Goal: Information Seeking & Learning: Learn about a topic

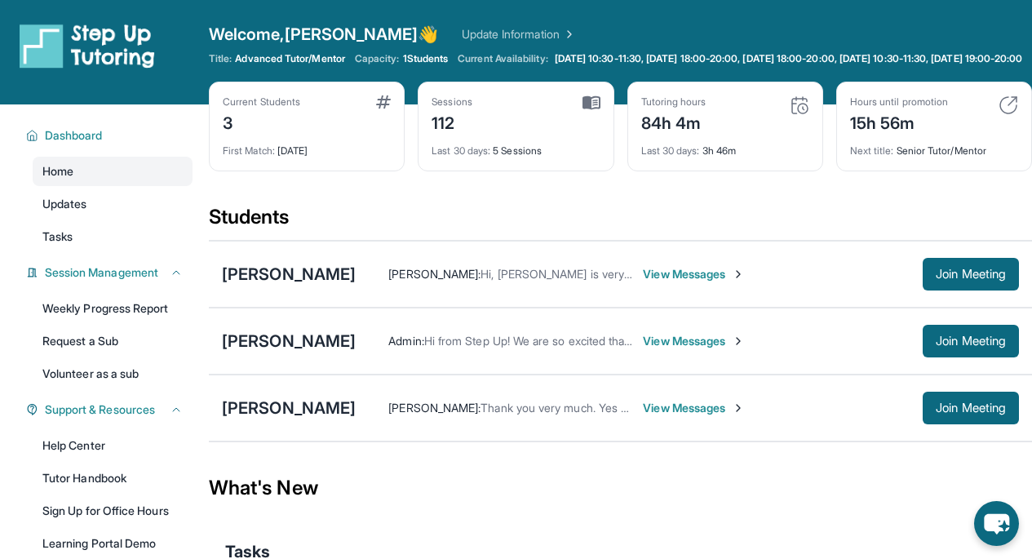
scroll to position [41, 0]
click at [165, 219] on link "Updates" at bounding box center [113, 203] width 160 height 29
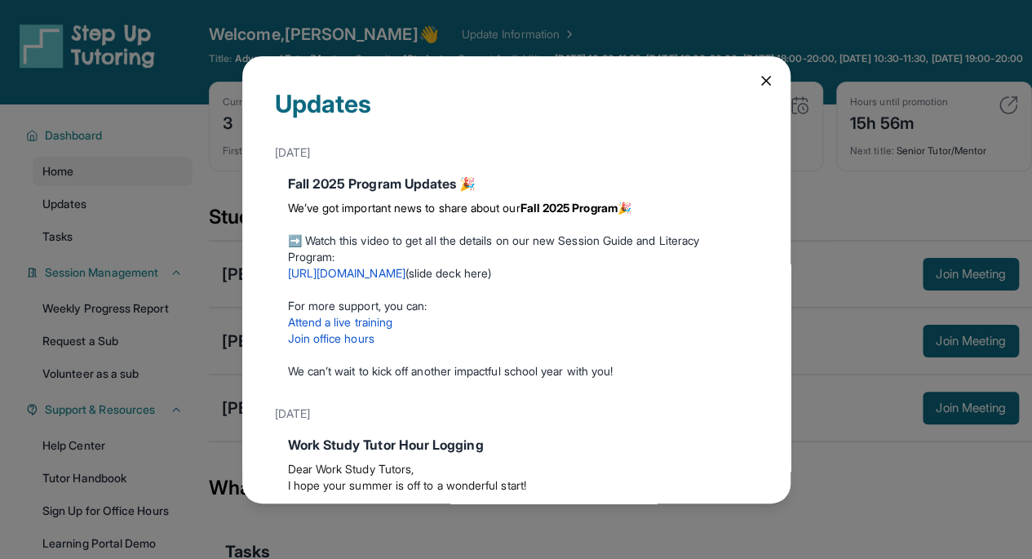
click at [758, 82] on icon at bounding box center [766, 81] width 16 height 16
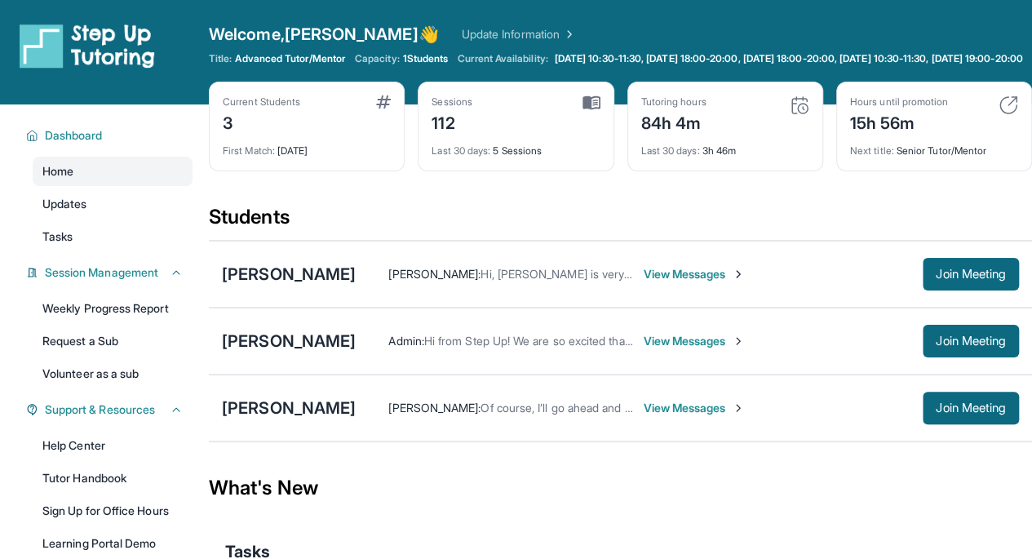
click at [74, 251] on link "Tasks" at bounding box center [113, 236] width 160 height 29
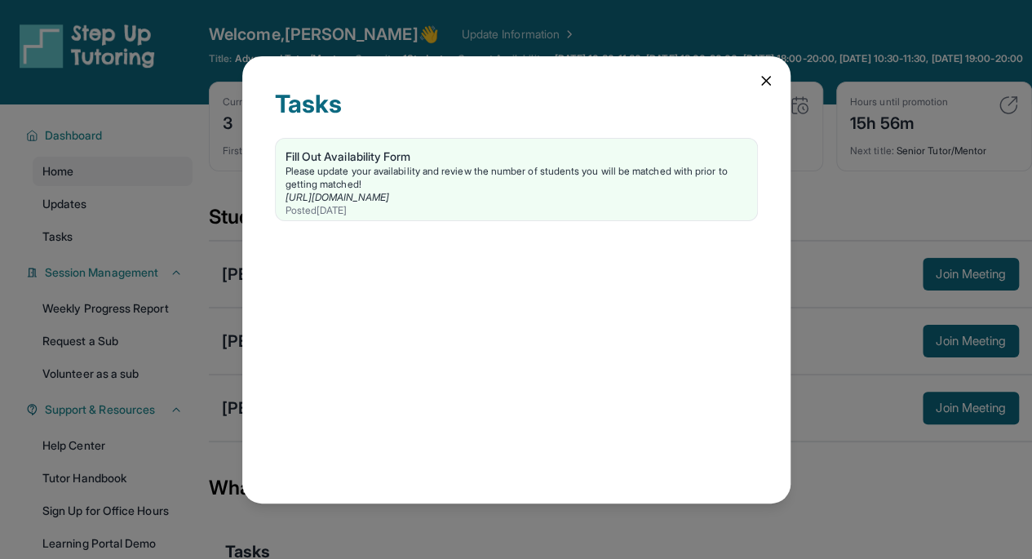
click at [764, 87] on icon at bounding box center [766, 81] width 16 height 16
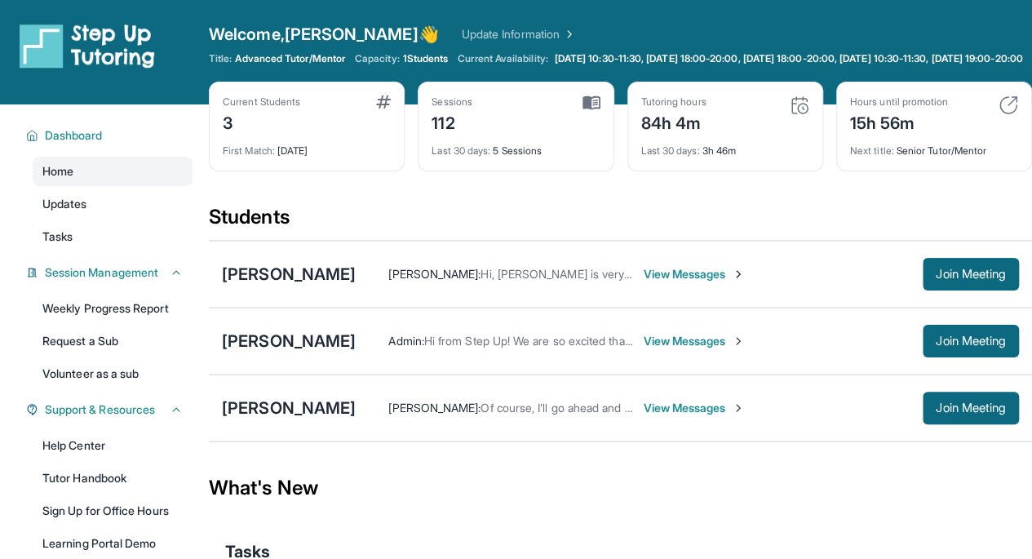
click at [462, 33] on link "Update Information" at bounding box center [519, 34] width 114 height 16
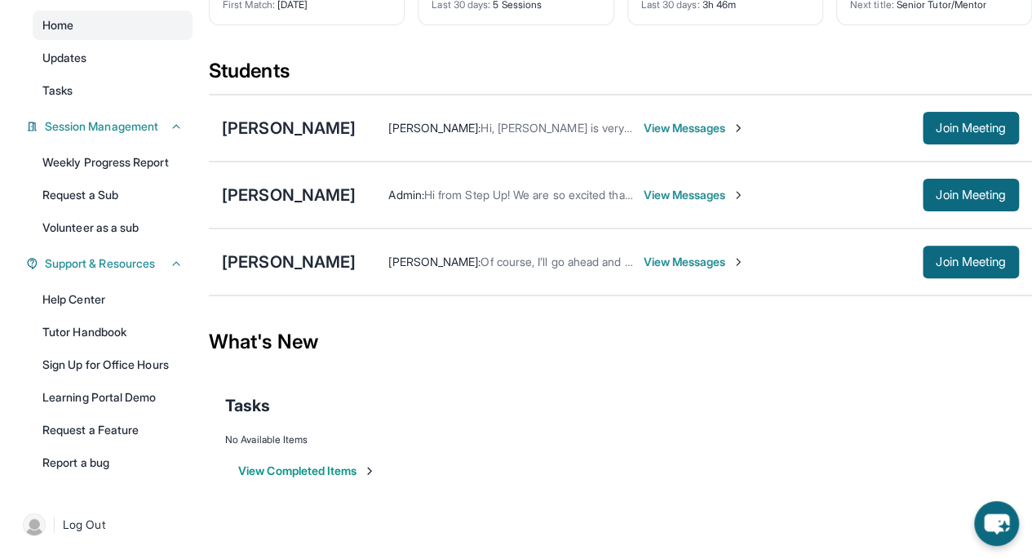
click at [135, 327] on link "Tutor Handbook" at bounding box center [113, 331] width 160 height 29
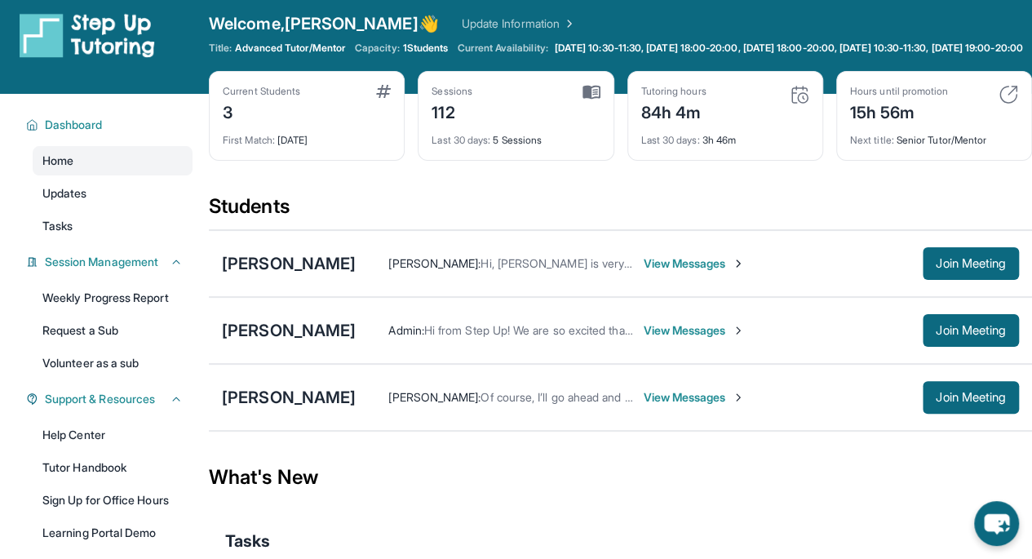
scroll to position [11, 0]
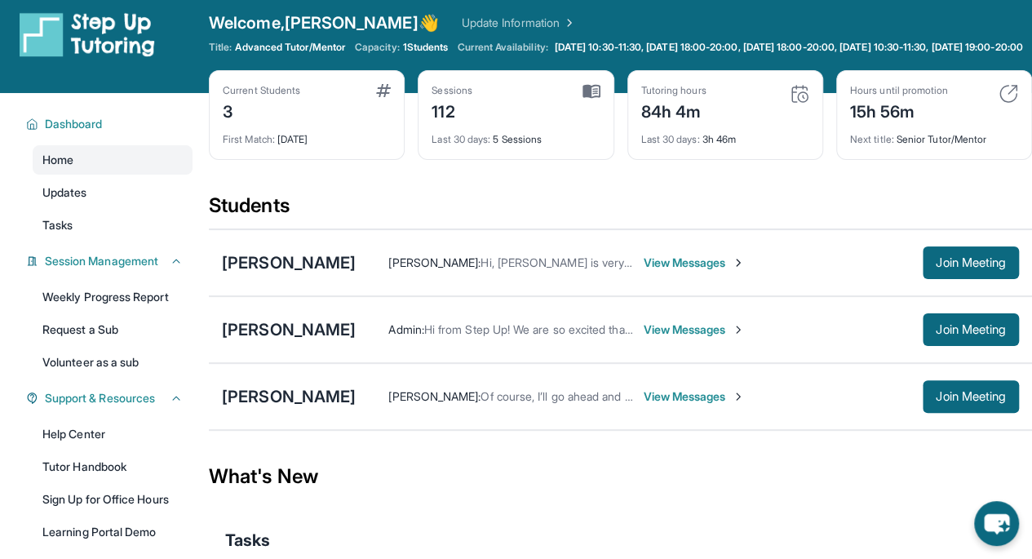
click at [598, 42] on span "[DATE] 10:30-11:30, [DATE] 18:00-20:00, [DATE] 18:00-20:00, [DATE] 10:30-11:30,…" at bounding box center [789, 47] width 468 height 13
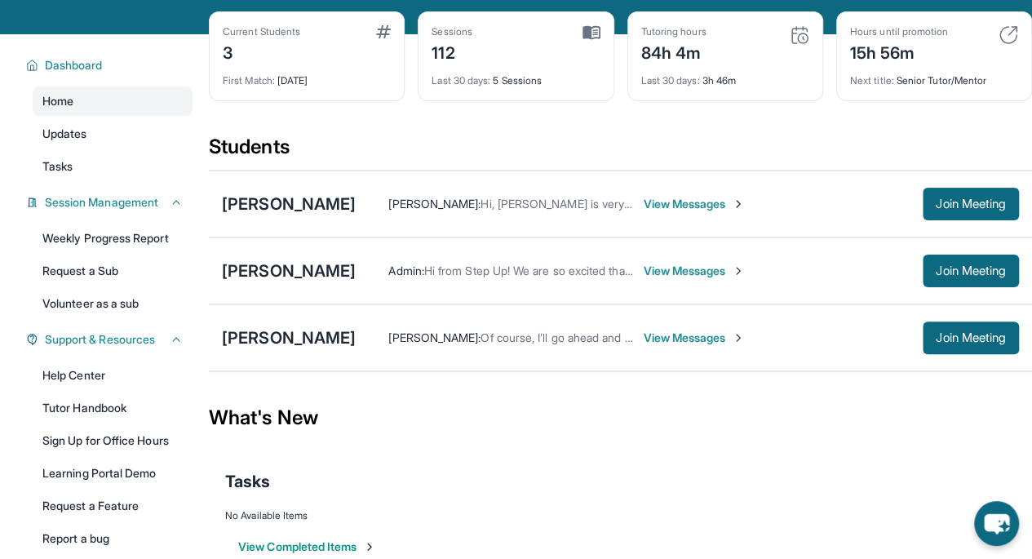
scroll to position [158, 0]
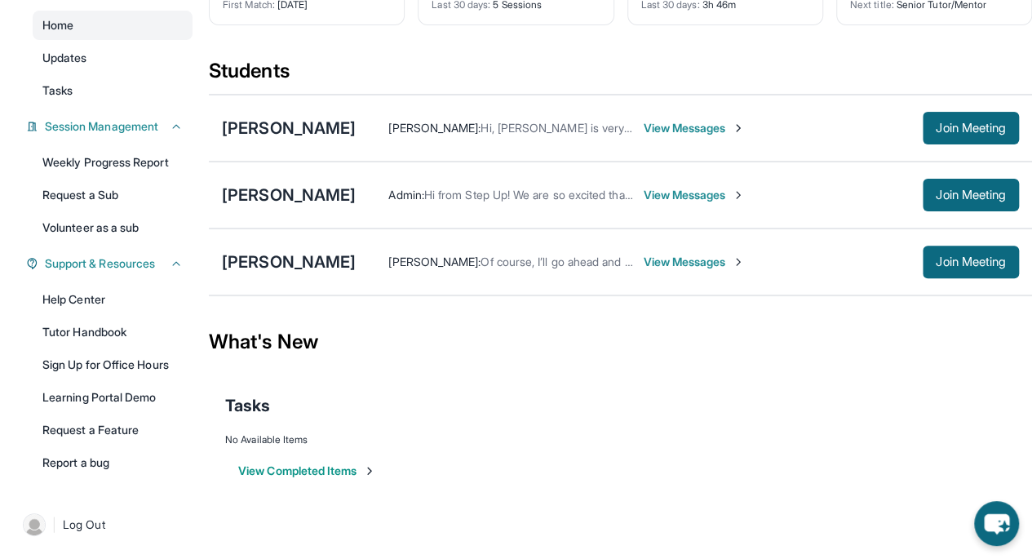
click at [110, 327] on link "Tutor Handbook" at bounding box center [113, 331] width 160 height 29
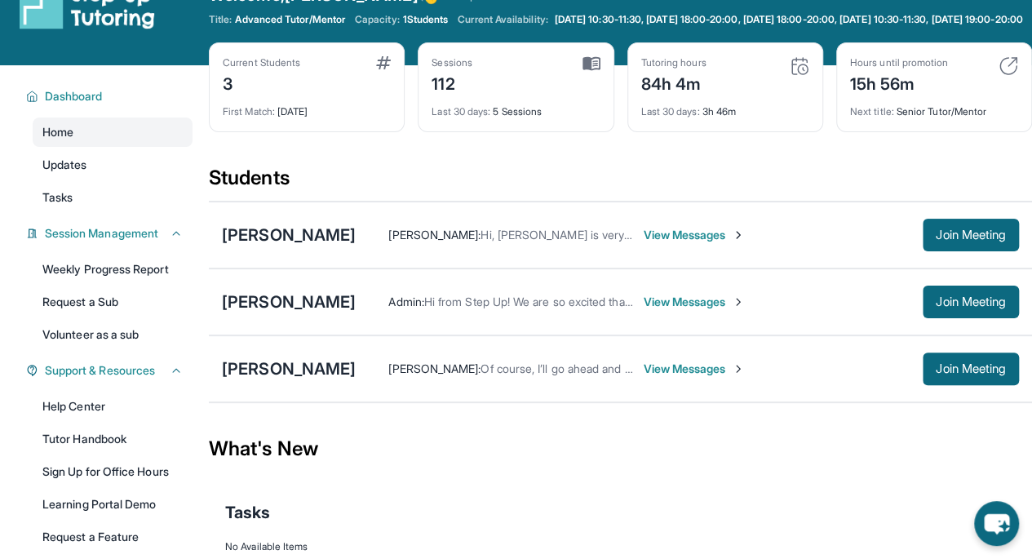
scroll to position [20, 0]
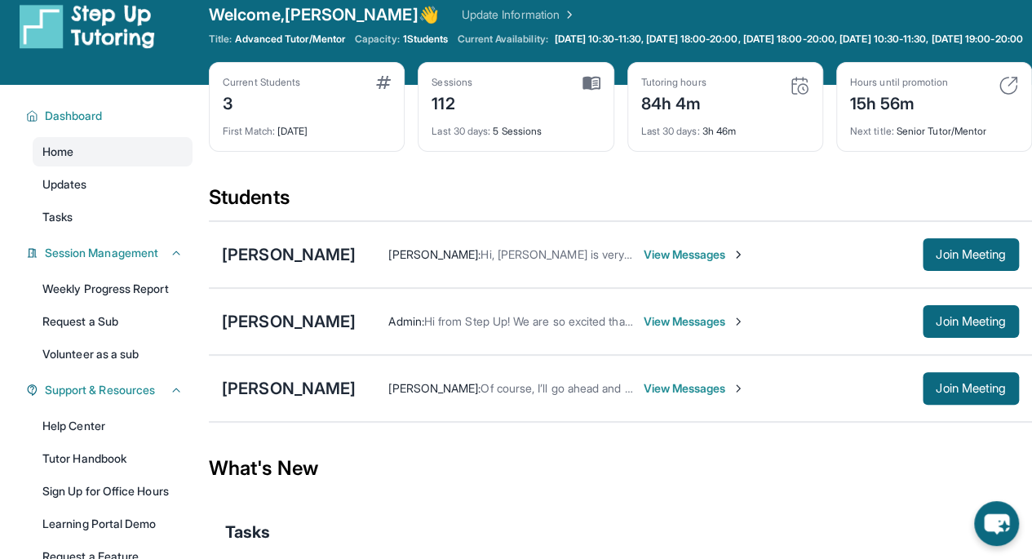
click at [139, 199] on link "Updates" at bounding box center [113, 184] width 160 height 29
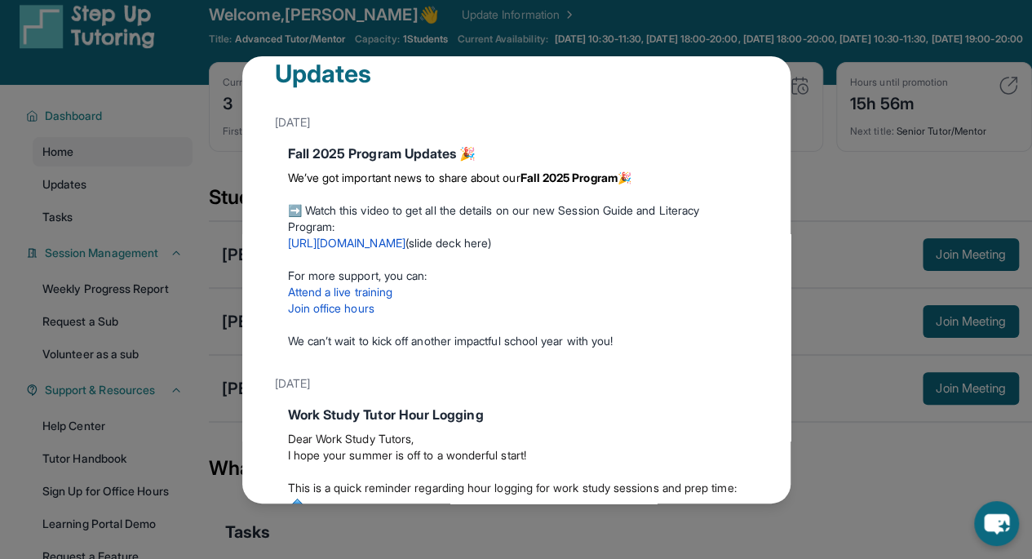
scroll to position [0, 0]
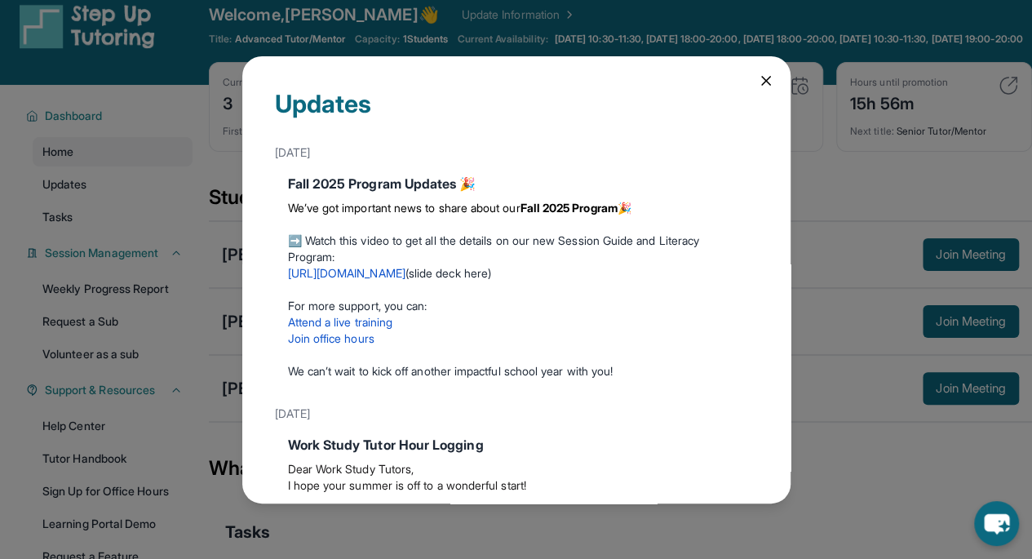
click at [758, 87] on icon at bounding box center [766, 81] width 16 height 16
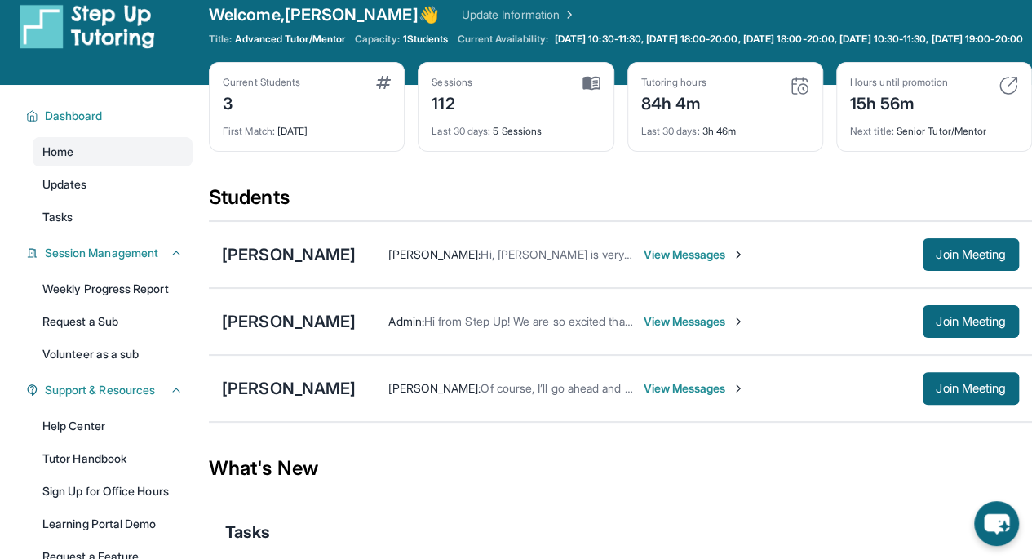
scroll to position [158, 0]
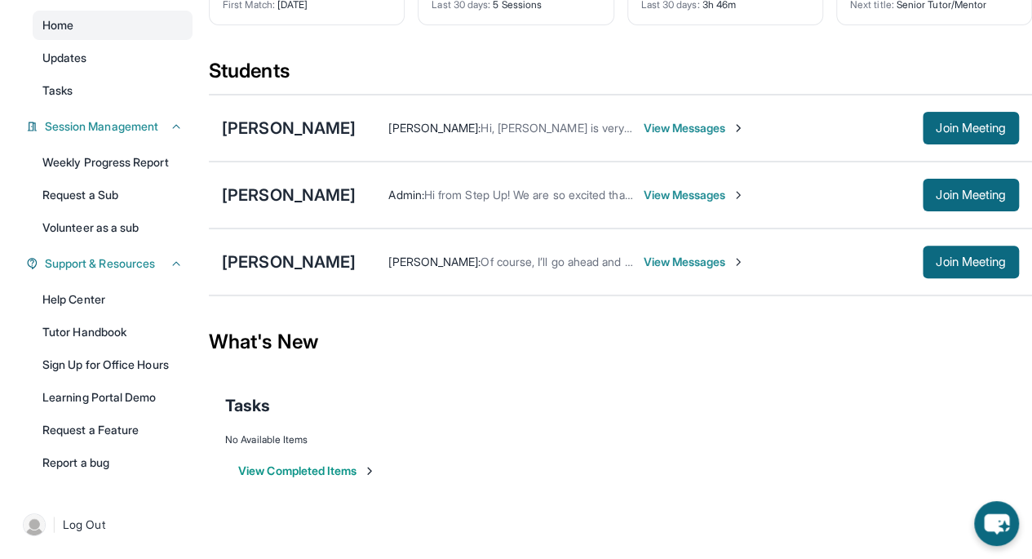
drag, startPoint x: 682, startPoint y: 166, endPoint x: 363, endPoint y: 322, distance: 354.8
click at [363, 322] on div "What's New" at bounding box center [621, 342] width 824 height 72
